Goal: Browse casually: Explore the website without a specific task or goal

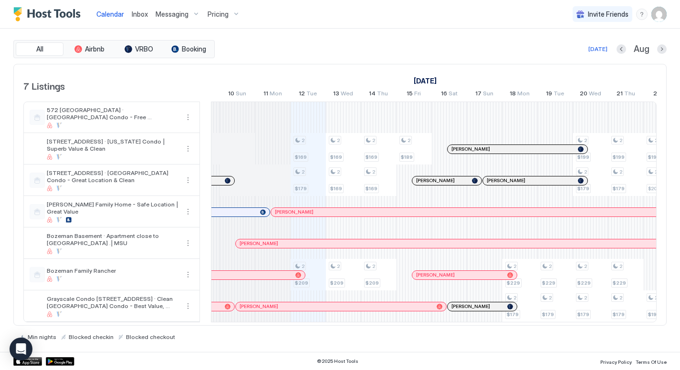
scroll to position [0, 588]
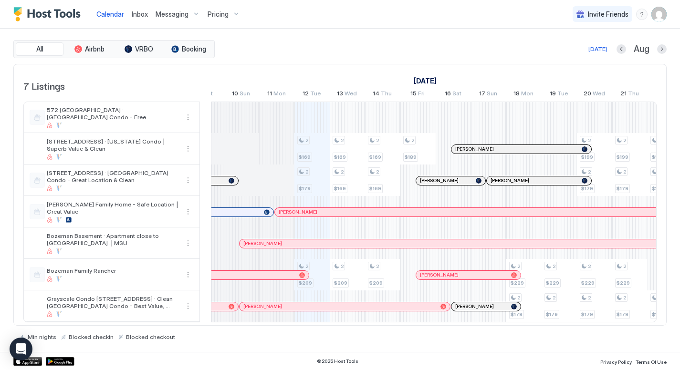
click at [310, 215] on div at bounding box center [311, 213] width 8 height 8
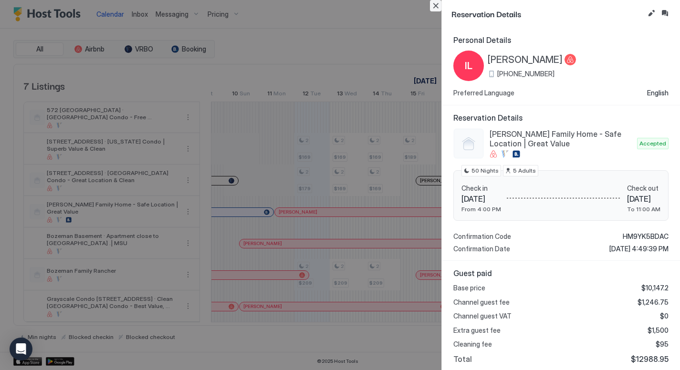
click at [438, 8] on button "Close" at bounding box center [435, 5] width 11 height 11
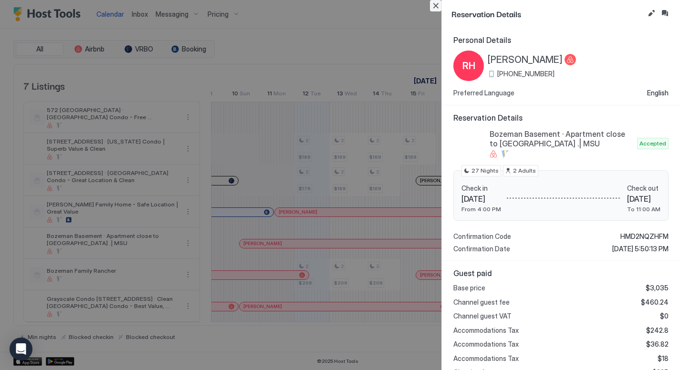
click at [436, 5] on button "Close" at bounding box center [435, 5] width 11 height 11
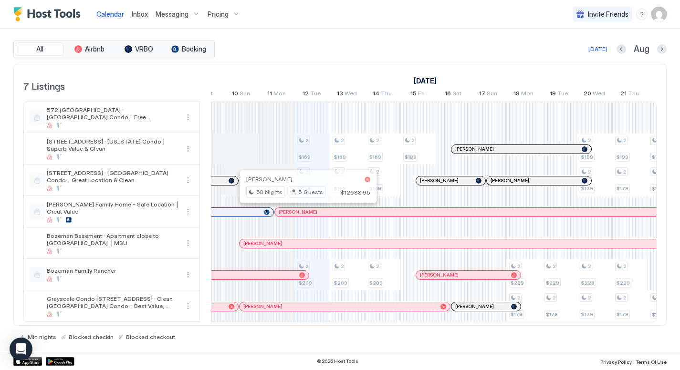
click at [304, 213] on div at bounding box center [304, 213] width 8 height 8
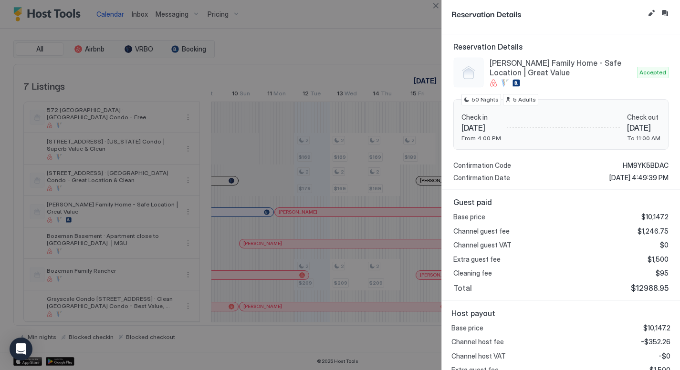
scroll to position [0, 0]
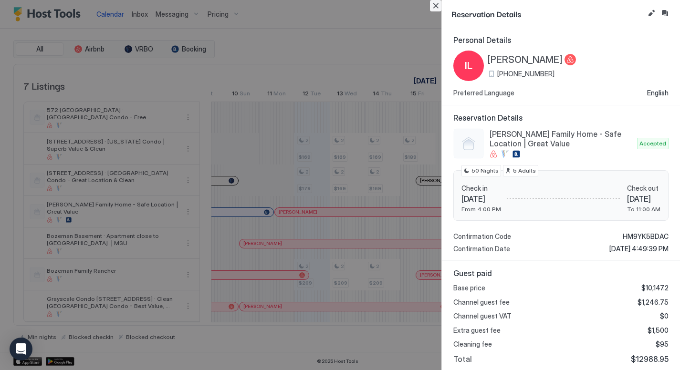
click at [436, 9] on button "Close" at bounding box center [435, 5] width 11 height 11
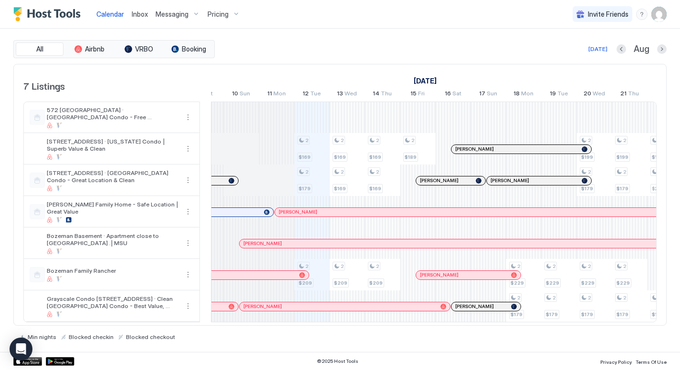
click at [306, 276] on div "[PERSON_NAME]" at bounding box center [203, 275] width 211 height 6
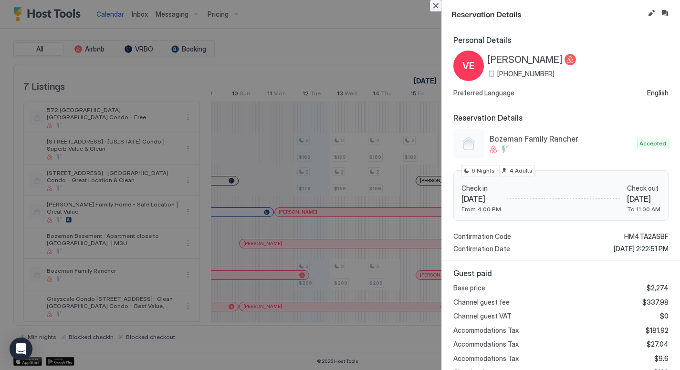
click at [431, 7] on button "Close" at bounding box center [435, 5] width 11 height 11
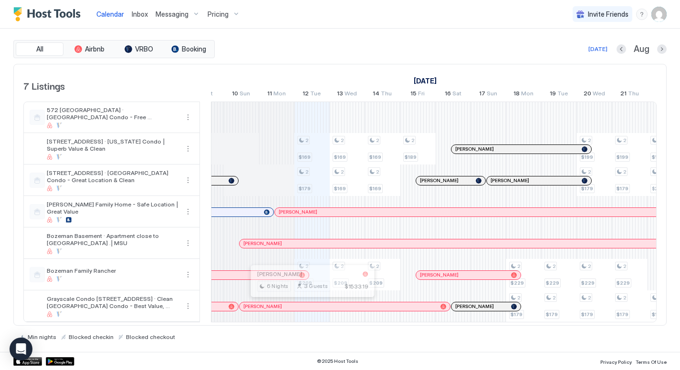
click at [309, 309] on div at bounding box center [309, 307] width 8 height 8
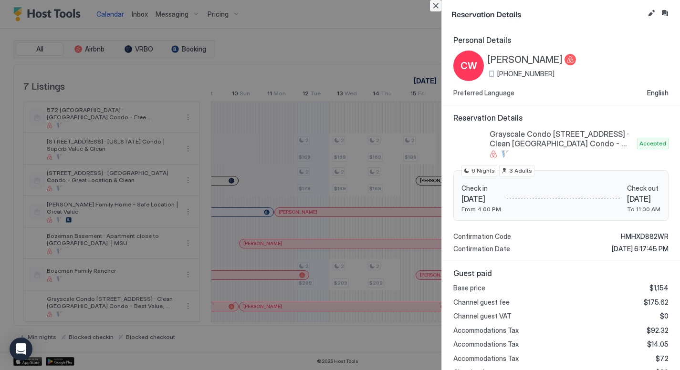
click at [436, 7] on button "Close" at bounding box center [435, 5] width 11 height 11
